Goal: Ask a question

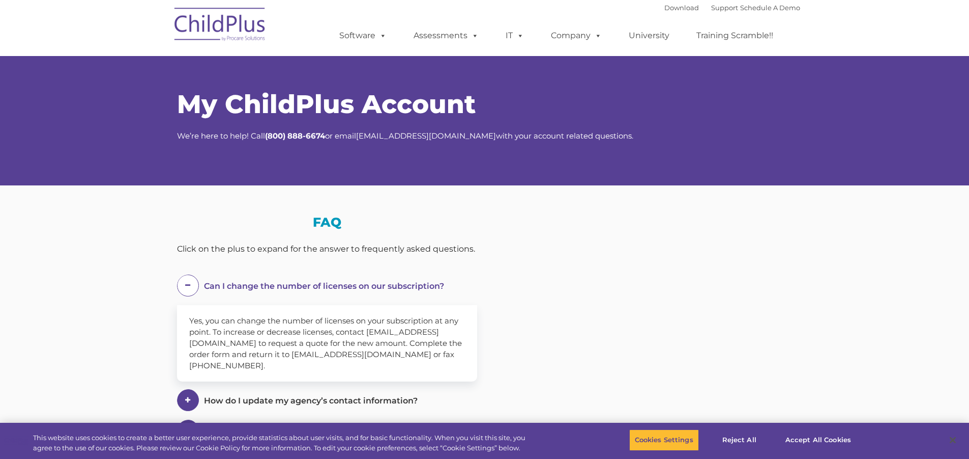
select select "MEDIUM"
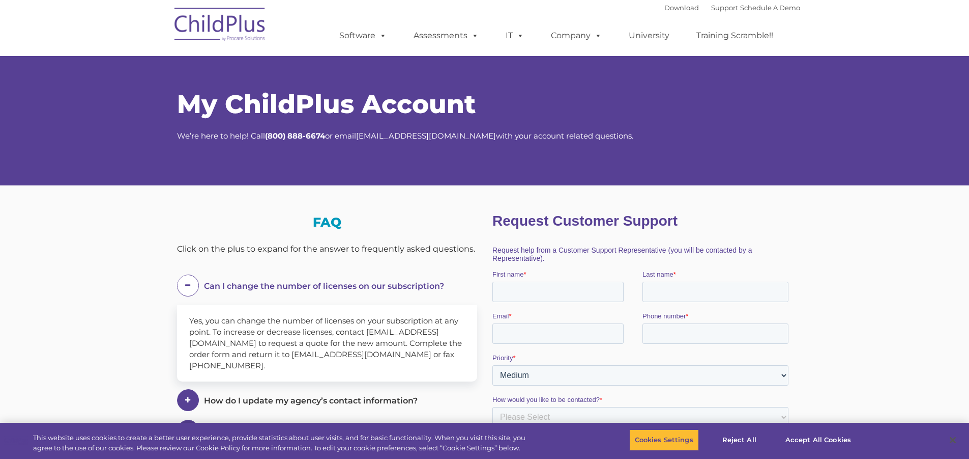
click at [51, 326] on section "My ChildPlus Account We’re here to help! Call ( 800) 888-6674 or email salesadm…" at bounding box center [484, 376] width 969 height 752
click at [719, 10] on link "Support" at bounding box center [724, 8] width 27 height 8
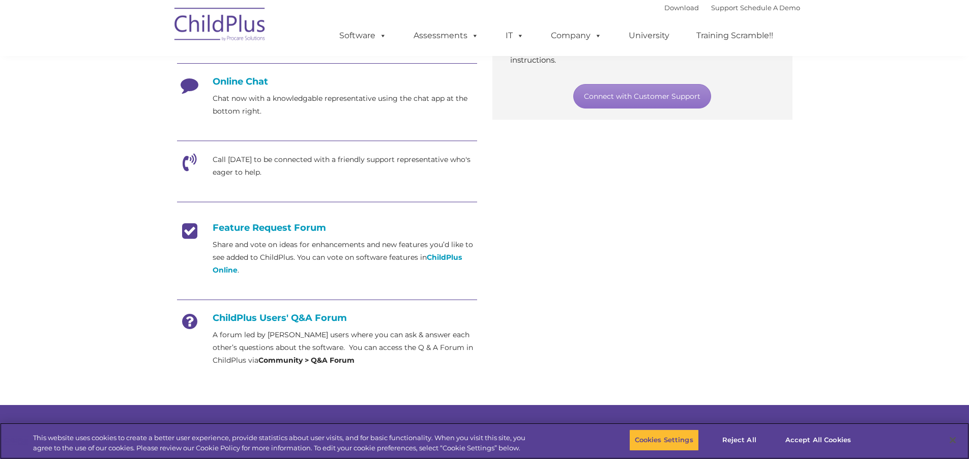
scroll to position [270, 0]
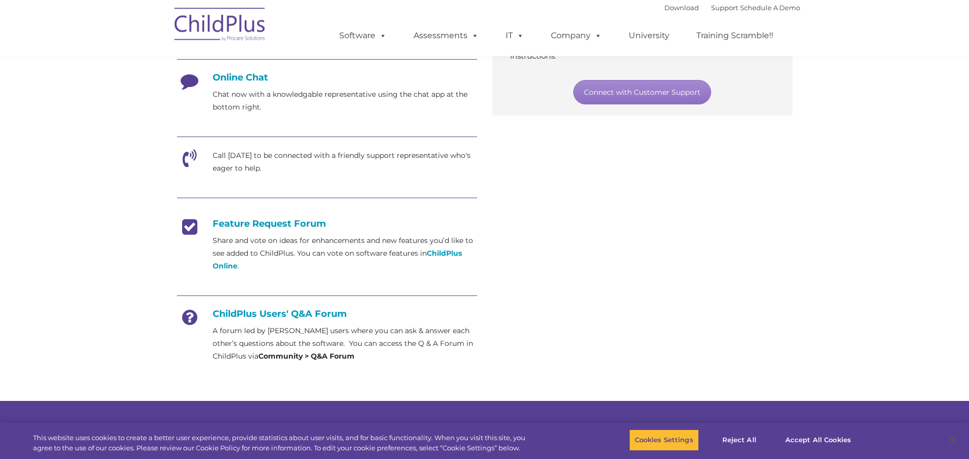
click at [191, 81] on icon at bounding box center [189, 84] width 25 height 25
click at [234, 78] on h4 "Online Chat" at bounding box center [327, 77] width 300 height 11
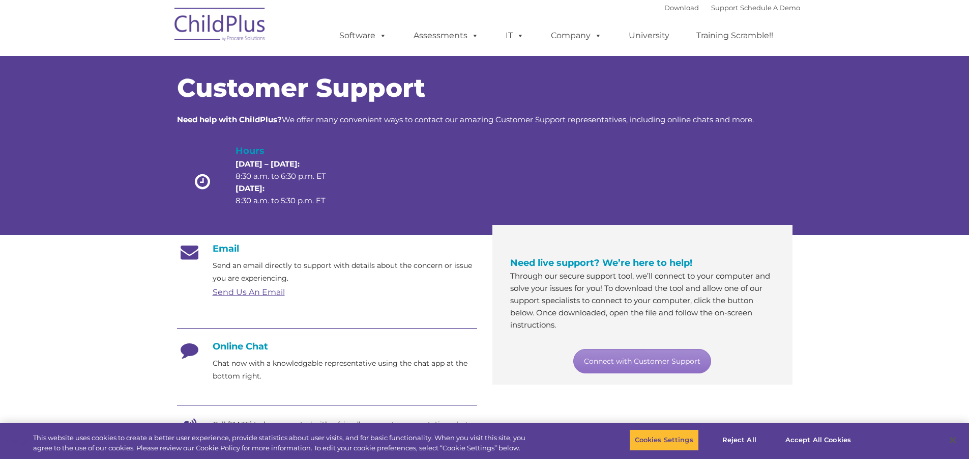
scroll to position [0, 0]
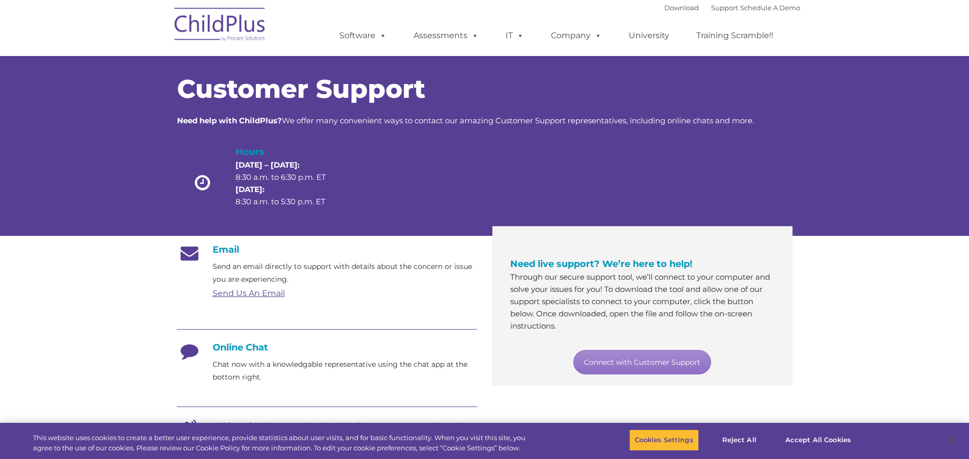
click at [247, 346] on h4 "Online Chat" at bounding box center [327, 346] width 300 height 11
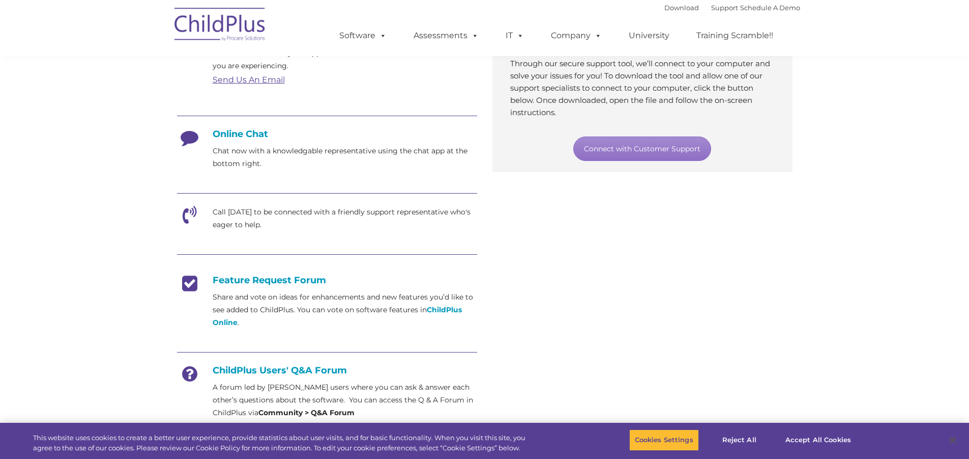
scroll to position [212, 0]
click at [250, 133] on h4 "Online Chat" at bounding box center [327, 134] width 300 height 11
click at [193, 138] on icon at bounding box center [189, 141] width 25 height 25
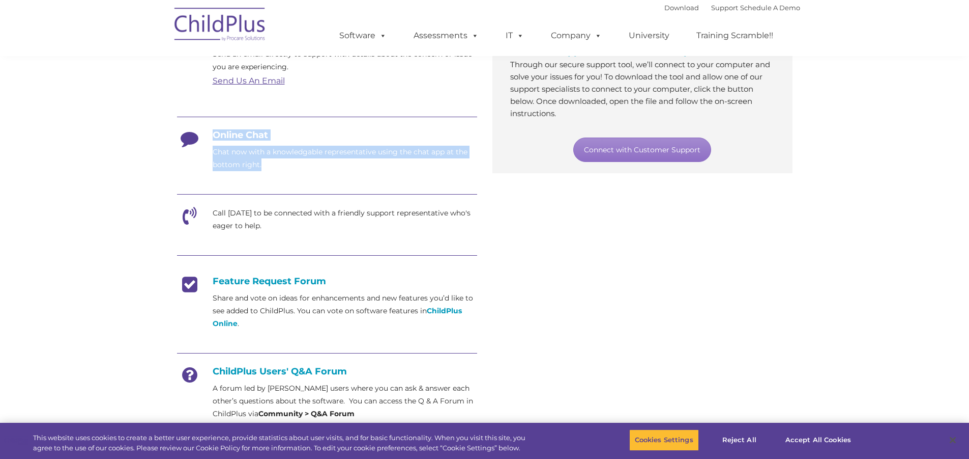
drag, startPoint x: 272, startPoint y: 171, endPoint x: 196, endPoint y: 130, distance: 86.3
click at [196, 130] on div "Email Send an email directly to support with details about the concern or issue…" at bounding box center [327, 226] width 300 height 388
click at [216, 168] on p "Chat now with a knowledgable representative using the chat app at the bottom ri…" at bounding box center [345, 158] width 265 height 25
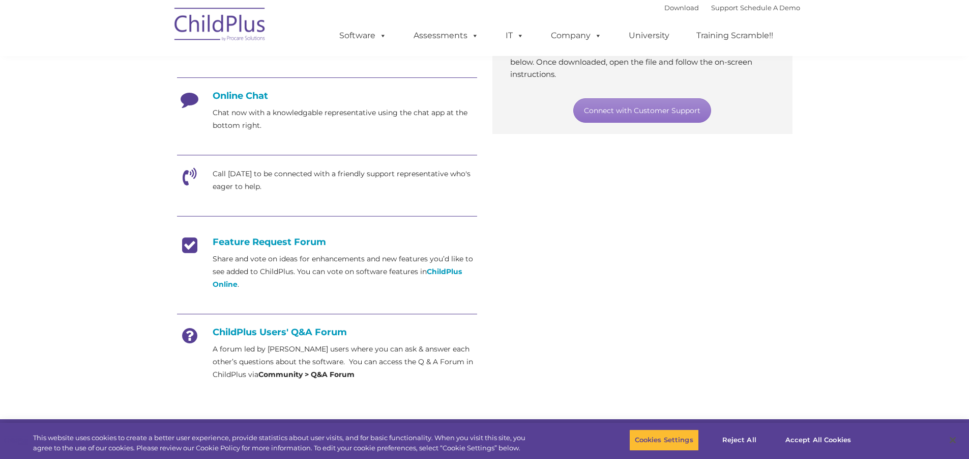
scroll to position [253, 0]
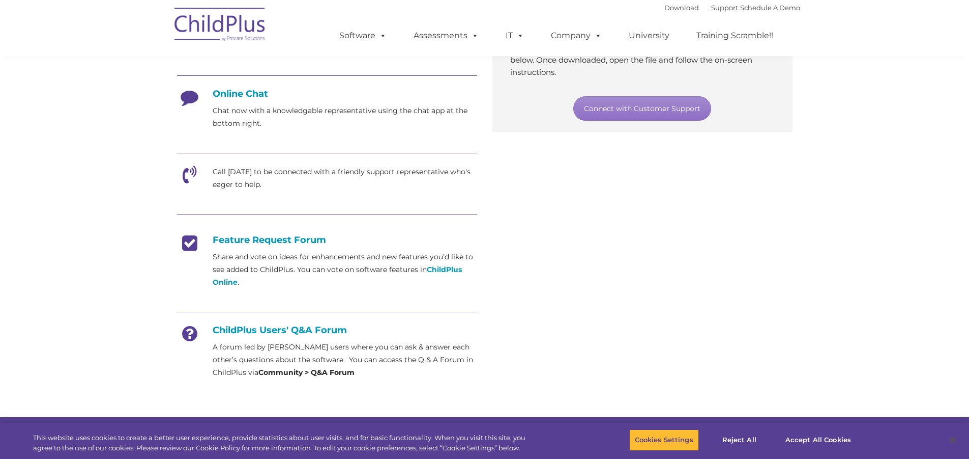
click at [297, 239] on h4 "Feature Request Forum" at bounding box center [327, 239] width 300 height 11
click at [296, 368] on strong "Community > Q&A Forum" at bounding box center [307, 371] width 96 height 9
click at [190, 338] on icon at bounding box center [189, 336] width 25 height 25
click at [269, 335] on div "ChildPlus Users' Q&A Forum A forum led by ChildPlus users where you can ask & a…" at bounding box center [327, 351] width 300 height 54
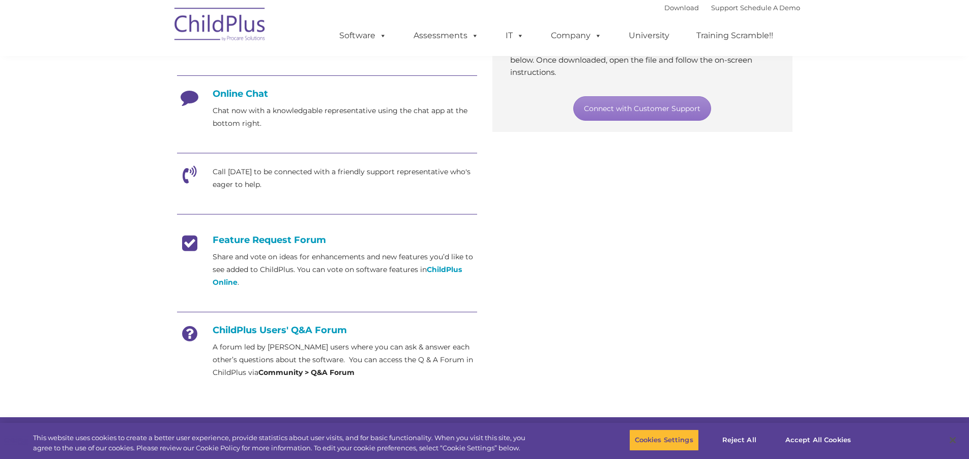
click at [302, 334] on h4 "ChildPlus Users' Q&A Forum" at bounding box center [327, 329] width 300 height 11
click at [334, 374] on strong "Community > Q&A Forum" at bounding box center [307, 371] width 96 height 9
click at [187, 335] on icon at bounding box center [189, 336] width 25 height 25
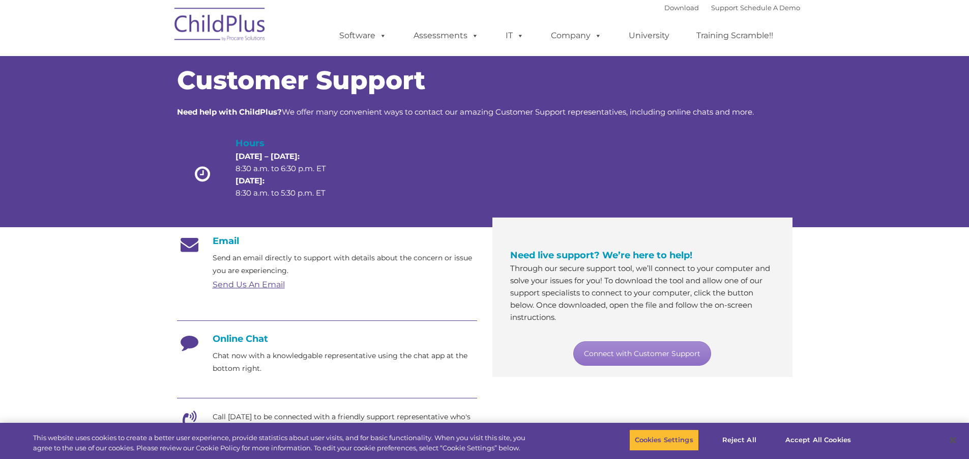
scroll to position [0, 0]
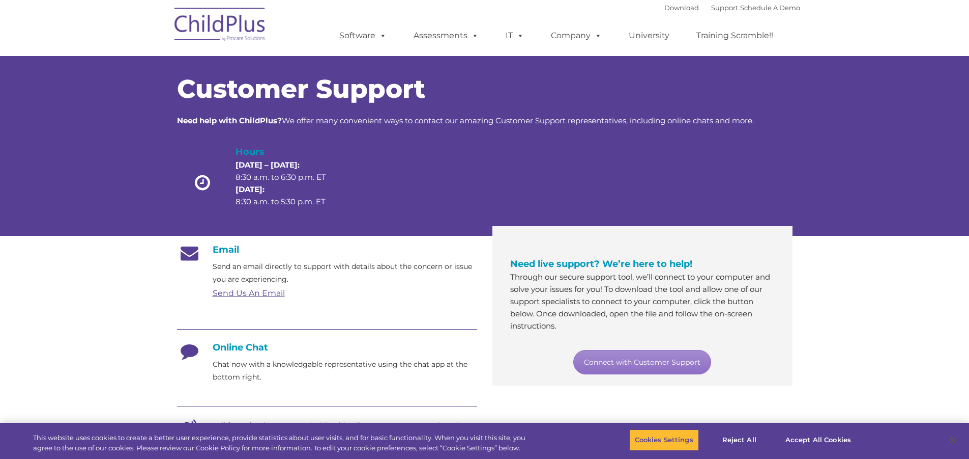
click at [231, 247] on h4 "Email" at bounding box center [327, 249] width 300 height 11
click at [235, 347] on h4 "Online Chat" at bounding box center [327, 346] width 300 height 11
click at [247, 372] on p "Chat now with a knowledgable representative using the chat app at the bottom ri…" at bounding box center [345, 370] width 265 height 25
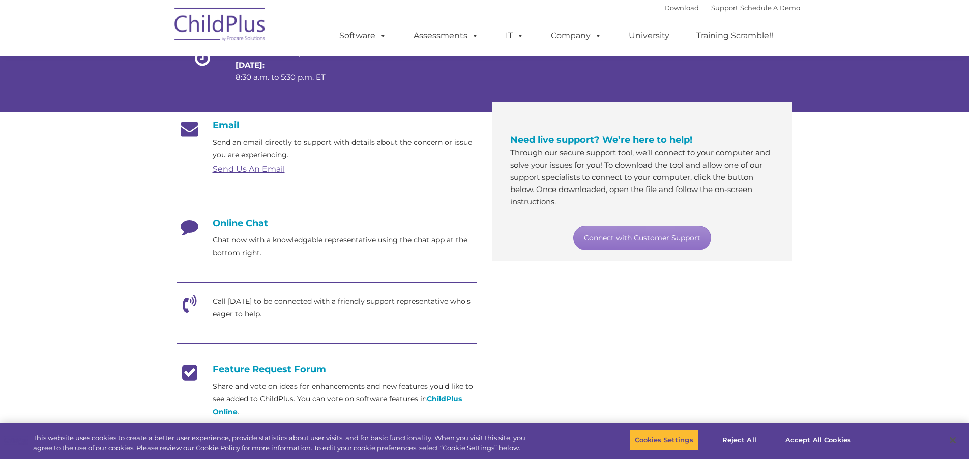
scroll to position [166, 0]
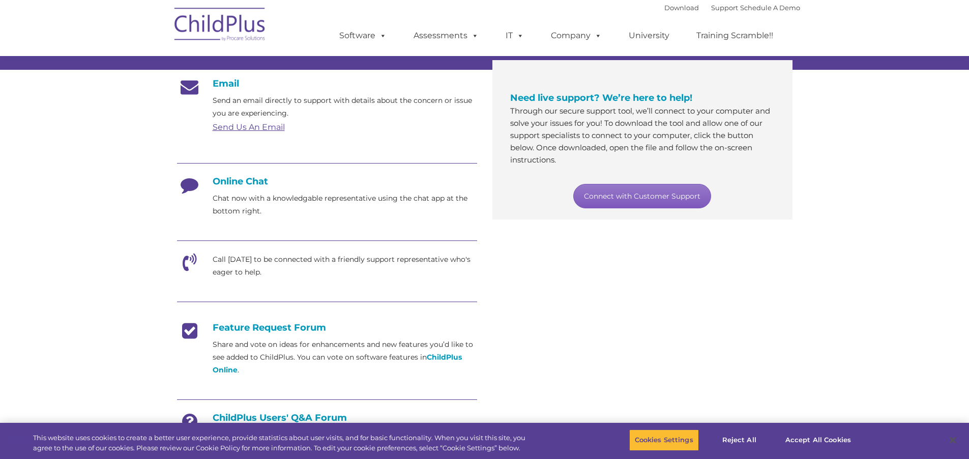
click at [627, 194] on link "Connect with Customer Support" at bounding box center [643, 196] width 138 height 24
click at [826, 158] on section "Customer Support Need help with ChildPlus? We offer many convenient ways to con…" at bounding box center [484, 226] width 969 height 785
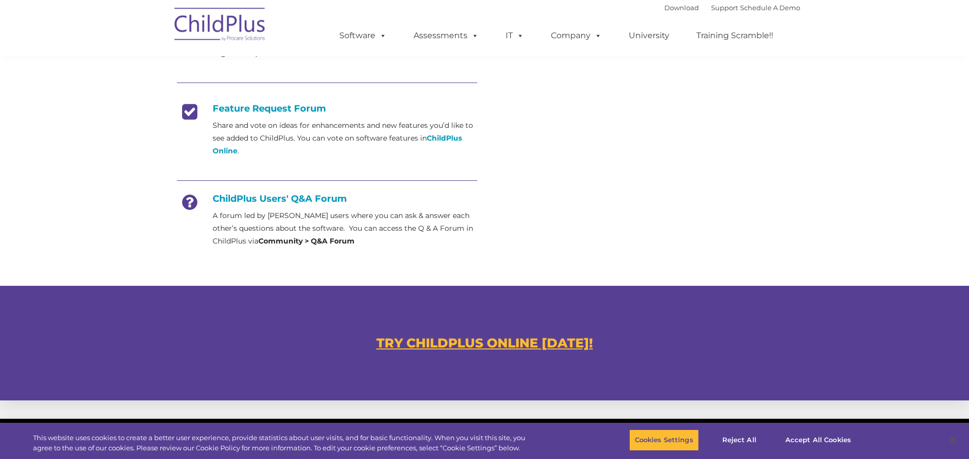
scroll to position [386, 0]
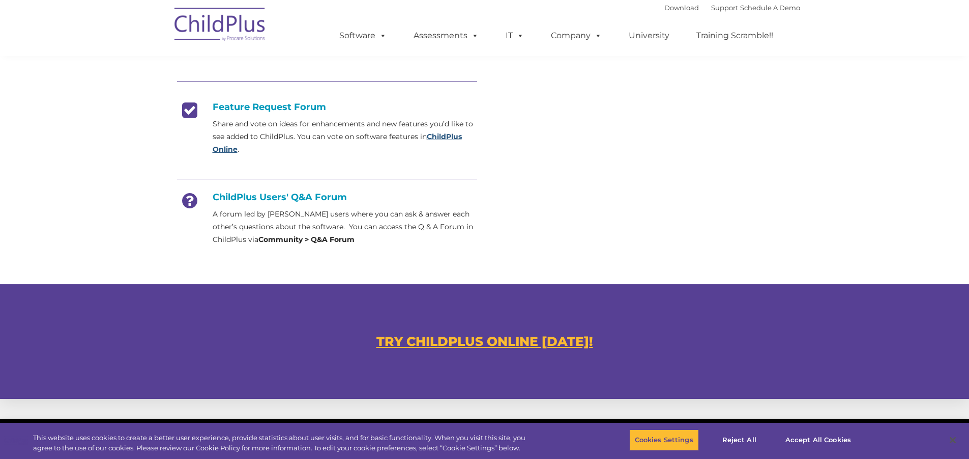
click at [447, 137] on strong "ChildPlus Online" at bounding box center [337, 143] width 249 height 22
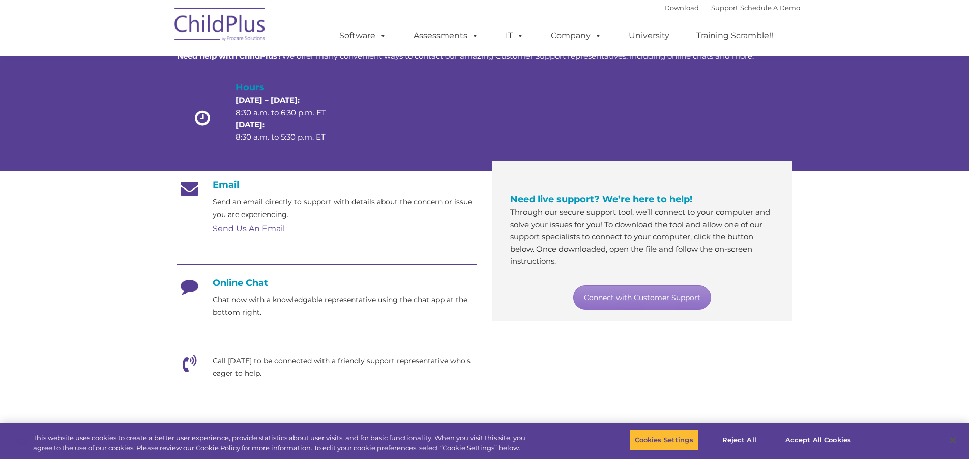
scroll to position [0, 0]
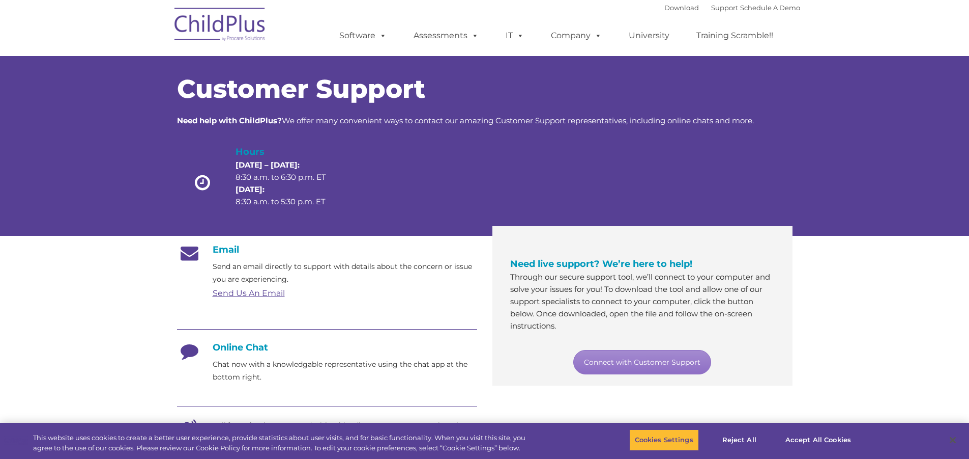
click at [232, 370] on p "Chat now with a knowledgable representative using the chat app at the bottom ri…" at bounding box center [345, 370] width 265 height 25
click at [233, 344] on h4 "Online Chat" at bounding box center [327, 346] width 300 height 11
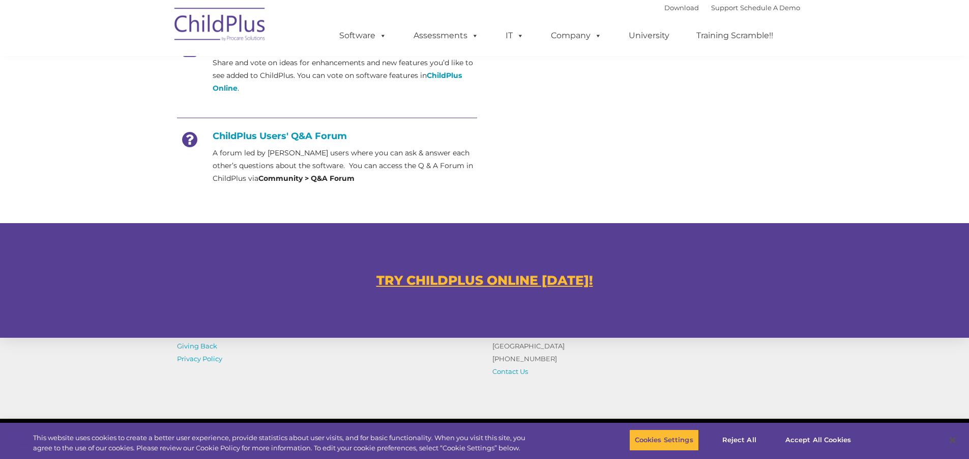
scroll to position [463, 0]
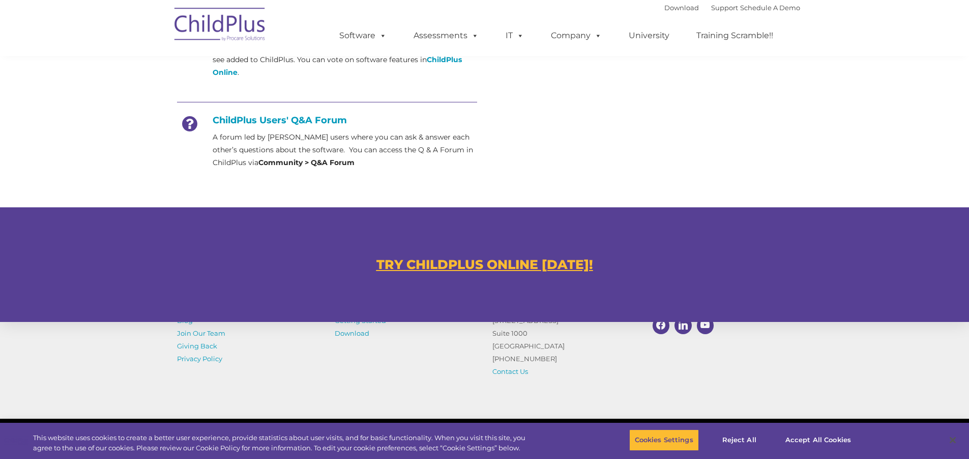
click at [524, 269] on u "TRY CHILDPLUS ONLINE [DATE]!" at bounding box center [485, 263] width 217 height 15
